Goal: Task Accomplishment & Management: Use online tool/utility

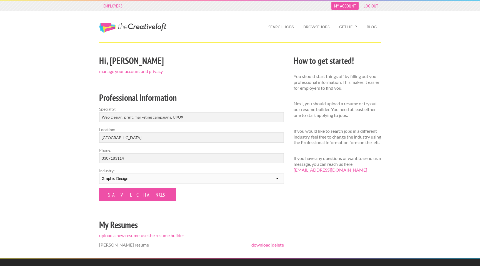
click at [348, 6] on link "My Account" at bounding box center [345, 6] width 27 height 8
click at [278, 245] on link "delete" at bounding box center [278, 244] width 12 height 5
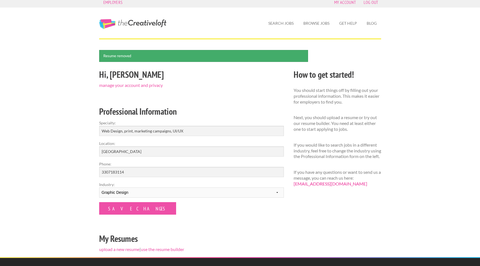
scroll to position [4, 0]
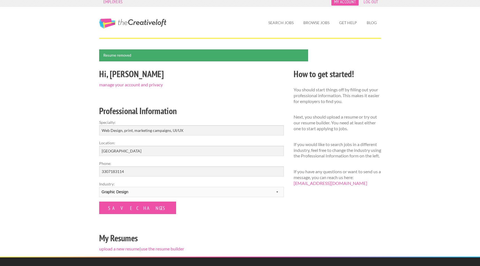
click at [346, 3] on link "My Account" at bounding box center [345, 2] width 27 height 8
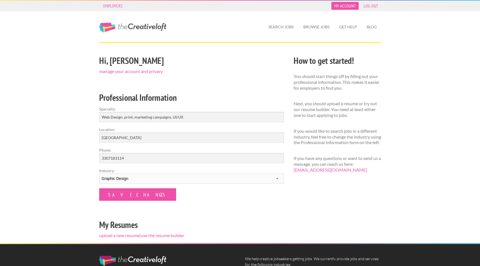
click at [346, 7] on link "My Account" at bounding box center [345, 6] width 27 height 8
click at [349, 26] on link "Get Help" at bounding box center [348, 27] width 27 height 13
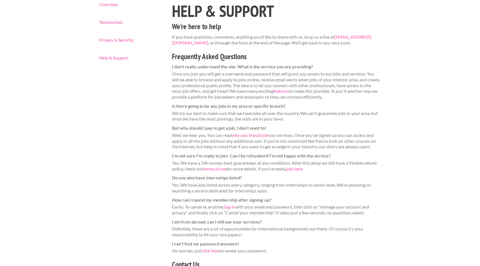
scroll to position [55, 0]
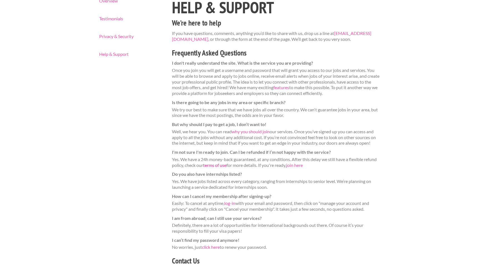
click at [214, 165] on link "terms of use" at bounding box center [214, 165] width 23 height 5
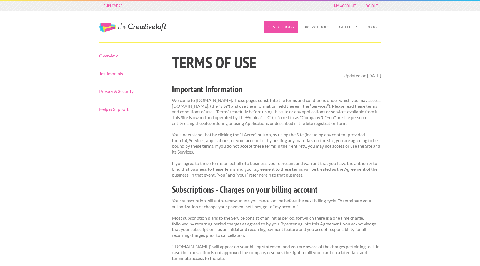
click at [283, 25] on link "Search Jobs" at bounding box center [281, 27] width 34 height 13
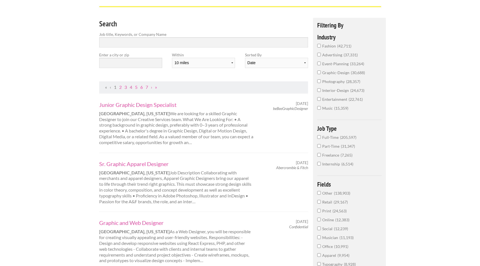
scroll to position [36, 0]
click at [319, 136] on input "Full-Time 205,597" at bounding box center [319, 137] width 4 height 4
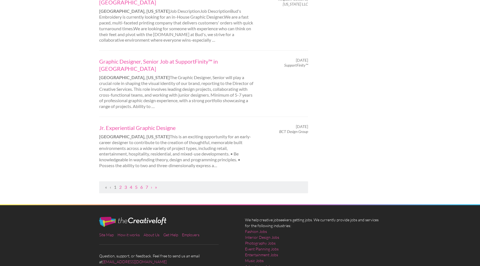
scroll to position [581, 0]
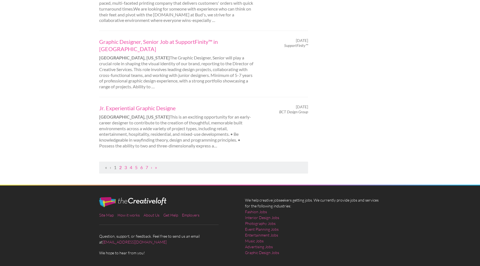
click at [121, 165] on link "2" at bounding box center [120, 167] width 3 height 5
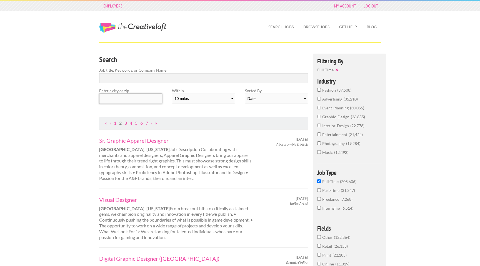
click at [131, 99] on input "text" at bounding box center [130, 99] width 63 height 10
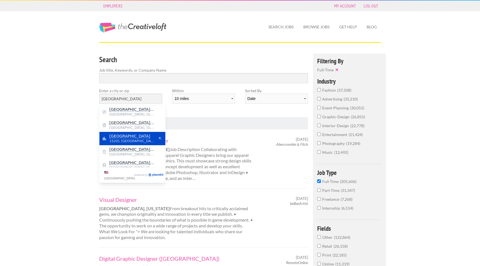
click at [141, 139] on span "15201 United States of America" at bounding box center [133, 141] width 46 height 5
type input "Pittsburgh"
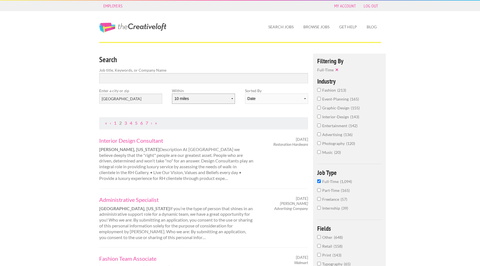
click at [188, 98] on select "10 miles 20 miles 50 miles 100 miles 200 miles 300 miles 400 miles 500 miles" at bounding box center [203, 99] width 63 height 10
select select "100"
click at [172, 94] on select "10 miles 20 miles 50 miles 100 miles 200 miles 300 miles 400 miles 500 miles" at bounding box center [203, 99] width 63 height 10
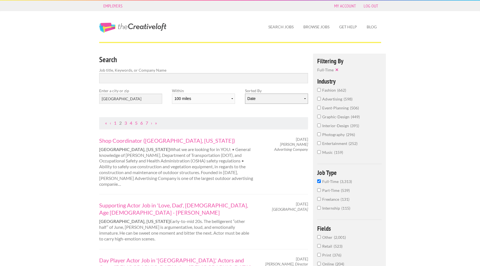
click at [255, 98] on select "Date Relevance" at bounding box center [276, 99] width 63 height 10
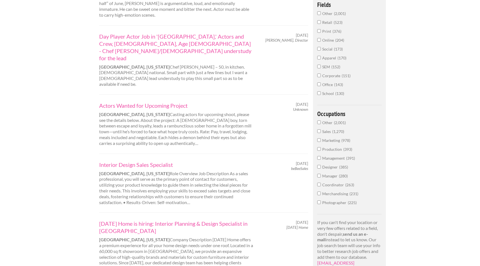
scroll to position [225, 0]
click at [155, 101] on link "Actors Wanted for Upcoming Project" at bounding box center [176, 104] width 155 height 7
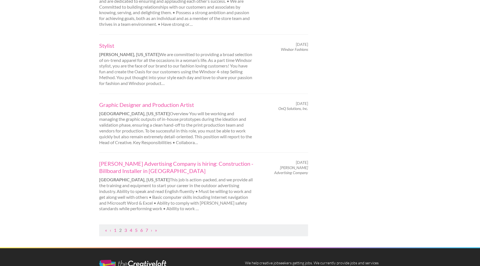
scroll to position [530, 0]
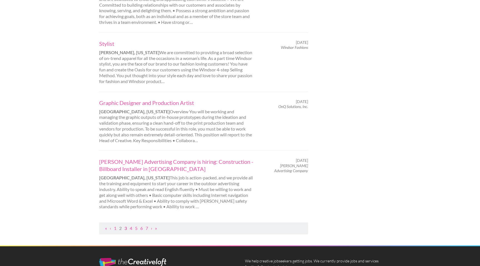
click at [126, 226] on link "3" at bounding box center [126, 228] width 3 height 5
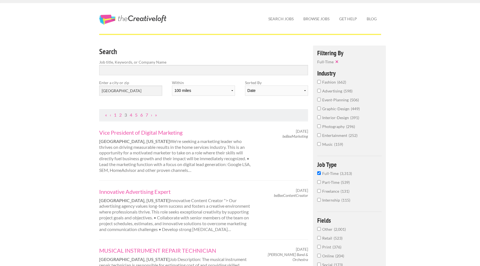
scroll to position [17, 0]
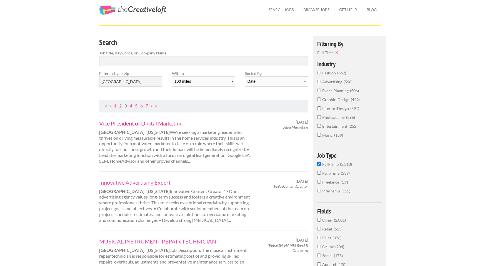
click at [149, 125] on link "Vice President of Digital Marketing" at bounding box center [176, 123] width 155 height 7
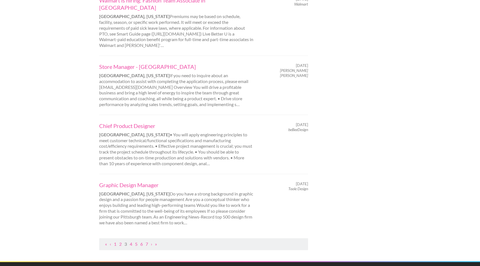
scroll to position [501, 0]
click at [131, 181] on link "Graphic Design Manager" at bounding box center [176, 184] width 155 height 7
click at [131, 241] on link "4" at bounding box center [131, 243] width 3 height 5
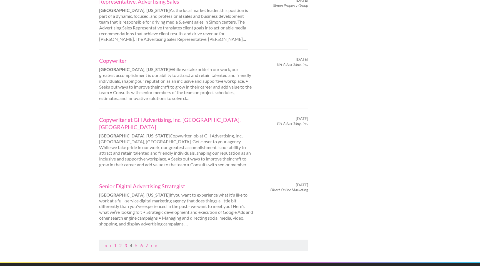
scroll to position [524, 0]
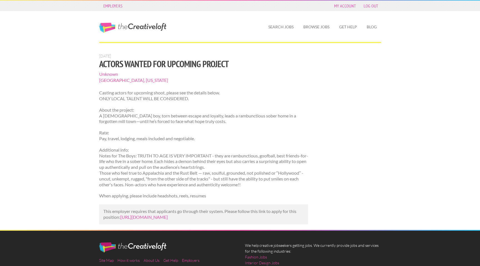
scroll to position [8, 0]
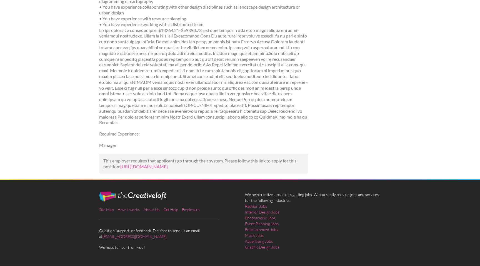
scroll to position [393, 0]
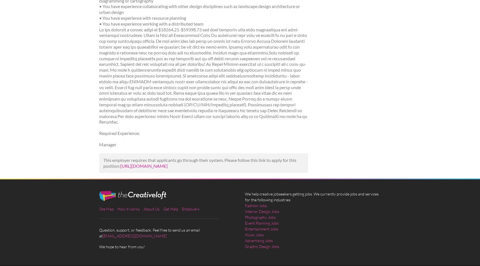
click at [168, 169] on link "[URL][DOMAIN_NAME]" at bounding box center [144, 165] width 48 height 5
